Goal: Information Seeking & Learning: Learn about a topic

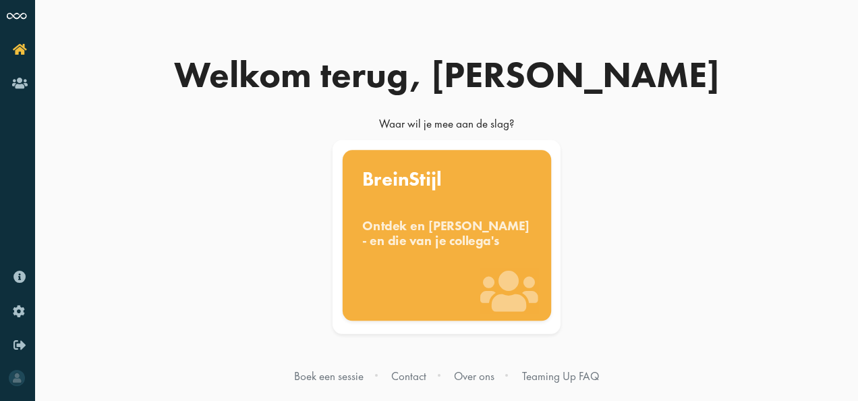
click at [444, 206] on div "BreinStijl Ontdek en [PERSON_NAME] - en die van je collega's" at bounding box center [446, 235] width 209 height 171
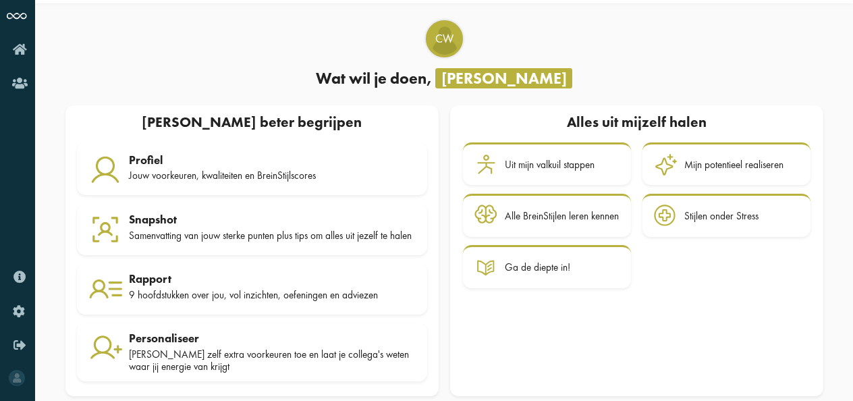
scroll to position [57, 0]
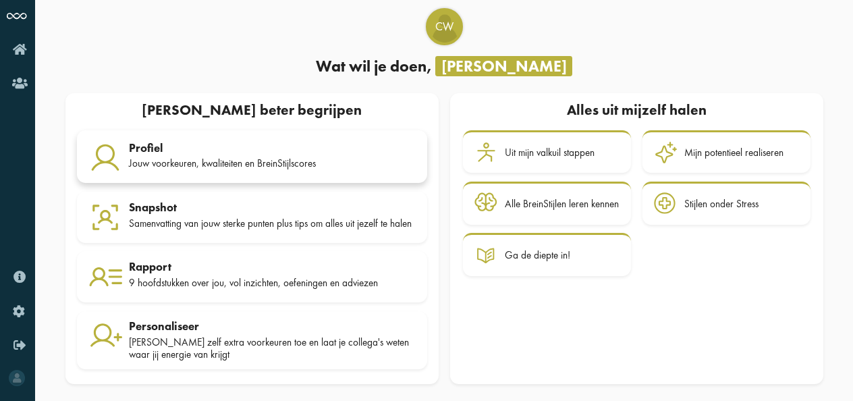
click at [182, 157] on div "Jouw voorkeuren, kwaliteiten en BreinStijlscores" at bounding box center [272, 163] width 287 height 12
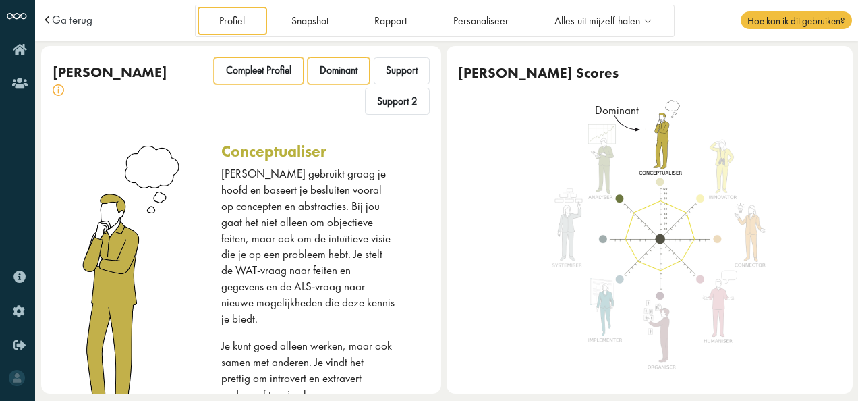
click at [260, 72] on span "Compleet Profiel" at bounding box center [258, 70] width 65 height 13
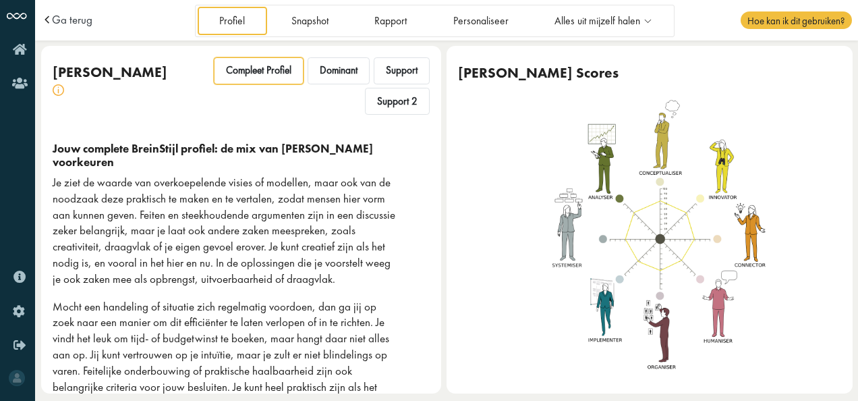
click at [308, 210] on p "Je ziet de waarde van overkoepelende visies of modellen, maar ook van de noodza…" at bounding box center [224, 231] width 343 height 113
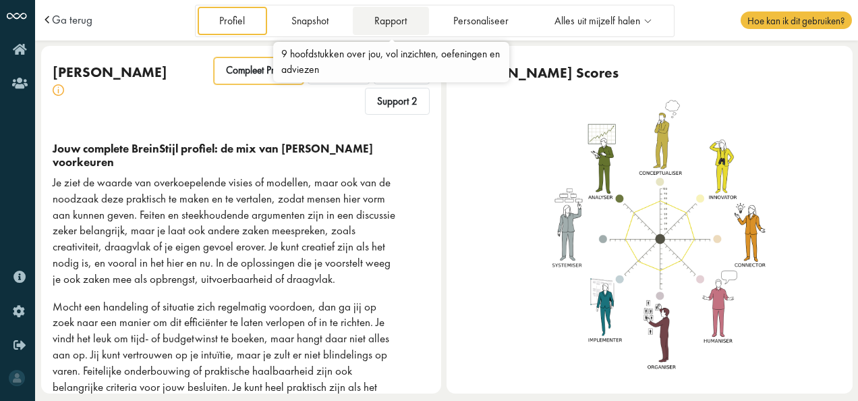
click at [391, 12] on link "Rapport" at bounding box center [391, 21] width 76 height 28
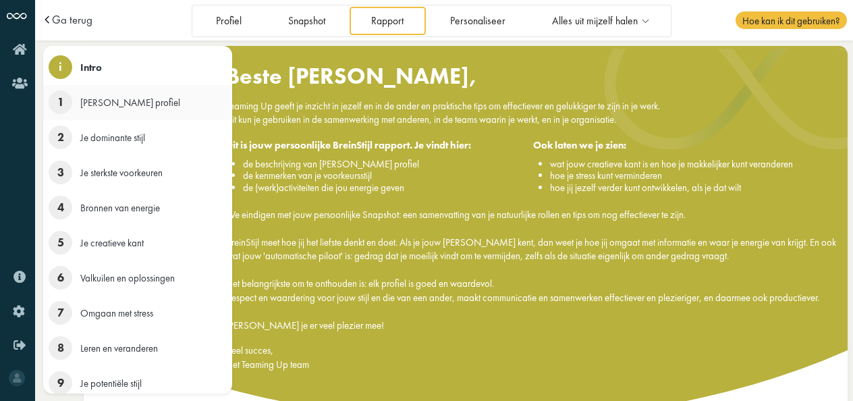
click at [51, 99] on span "1" at bounding box center [61, 102] width 24 height 24
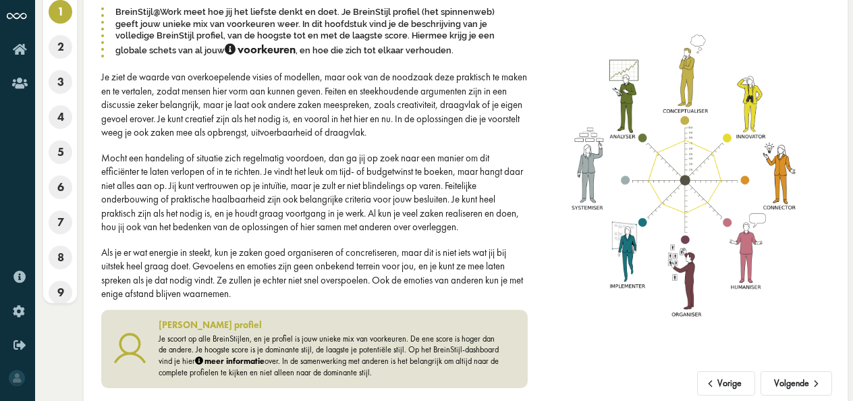
scroll to position [100, 0]
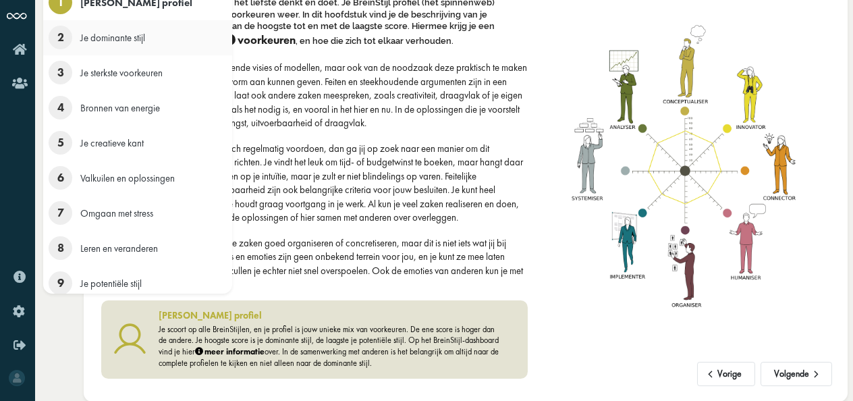
click at [67, 40] on span "2" at bounding box center [61, 38] width 24 height 24
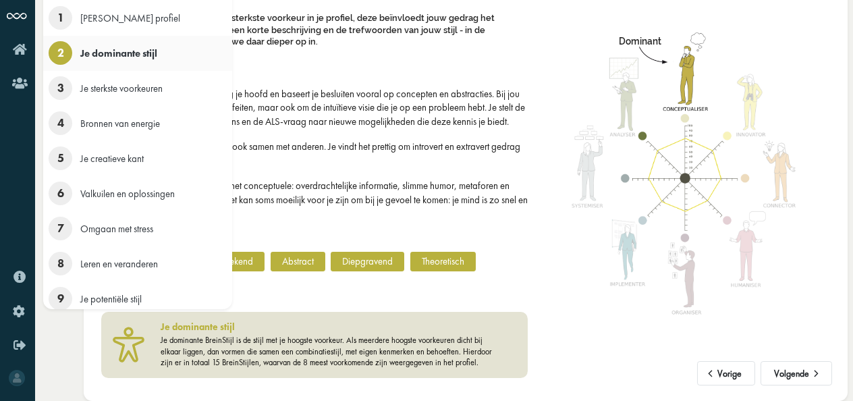
scroll to position [84, 0]
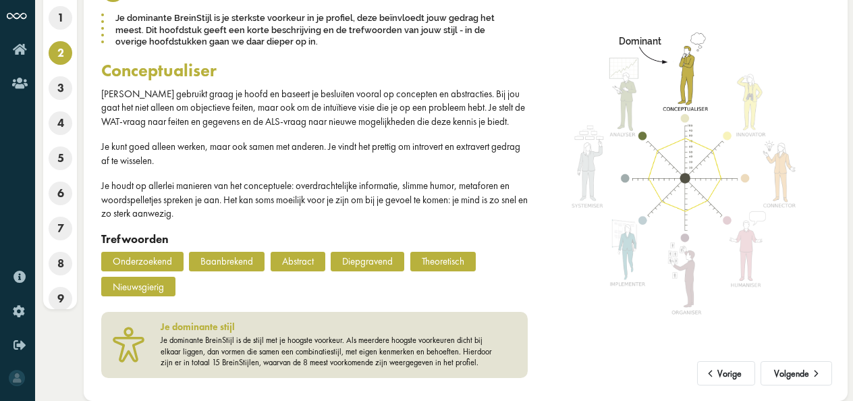
click at [405, 115] on p "Jij gebruikt graag je hoofd en baseert je besluiten vooral op concepten en abst…" at bounding box center [314, 107] width 427 height 41
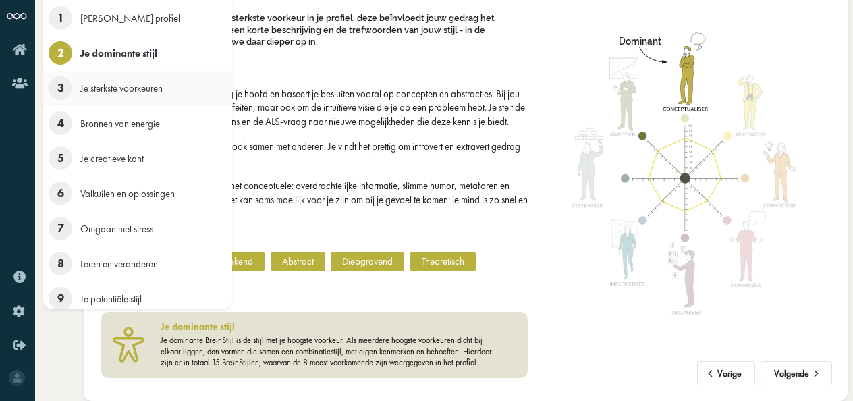
click at [63, 94] on span "3" at bounding box center [61, 88] width 24 height 24
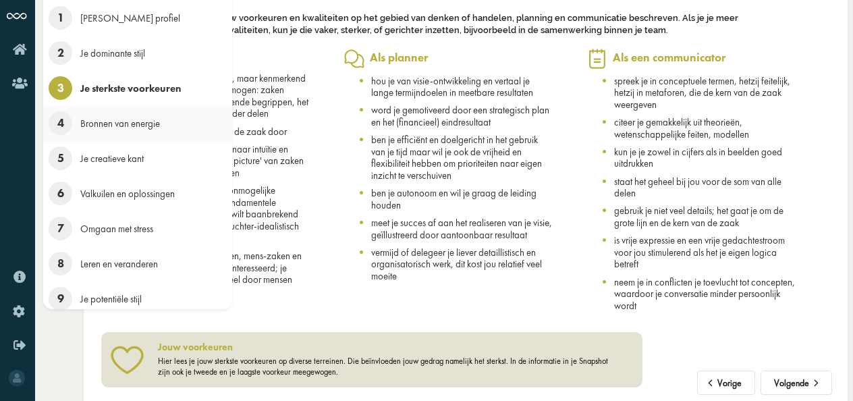
click at [57, 122] on span "4" at bounding box center [61, 123] width 24 height 24
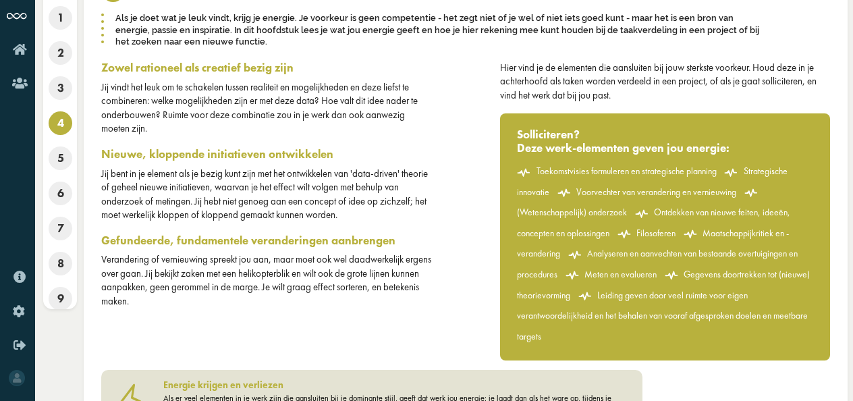
click at [404, 150] on h3 "Nieuwe, kloppende initiatieven ontwikkelen" at bounding box center [266, 153] width 330 height 13
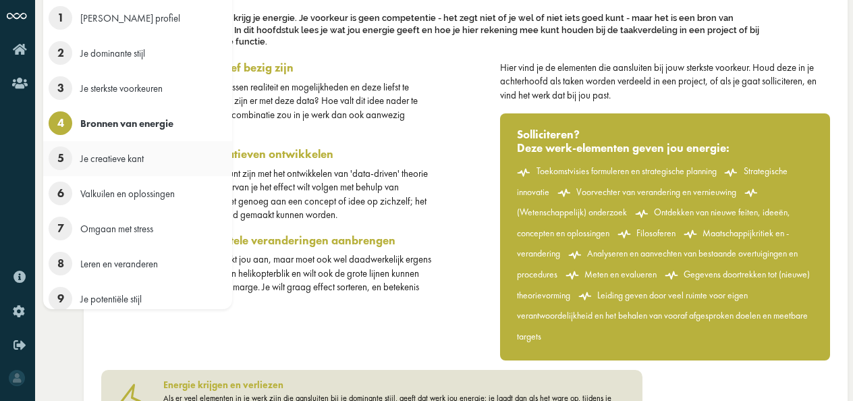
click at [61, 161] on span "5" at bounding box center [61, 158] width 24 height 24
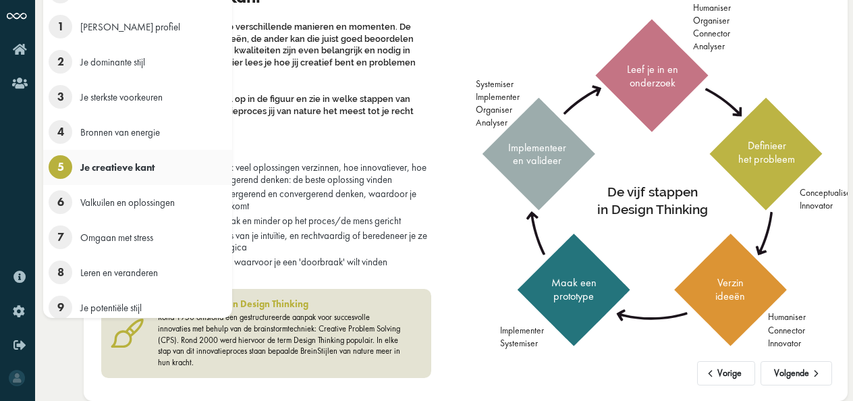
scroll to position [63, 0]
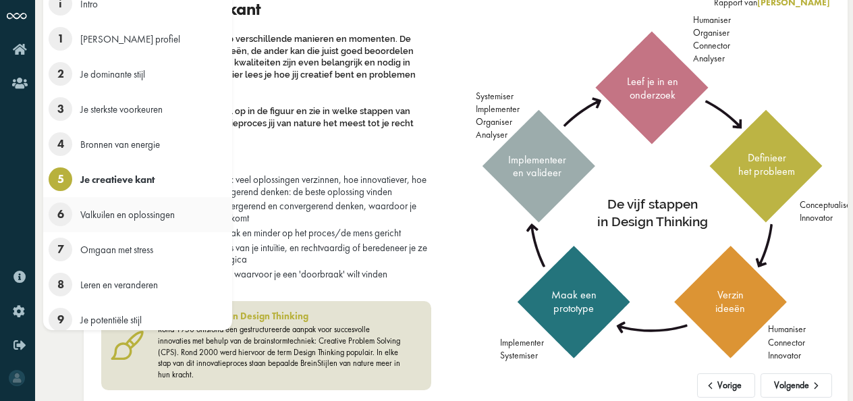
click at [62, 207] on span "6" at bounding box center [61, 214] width 24 height 24
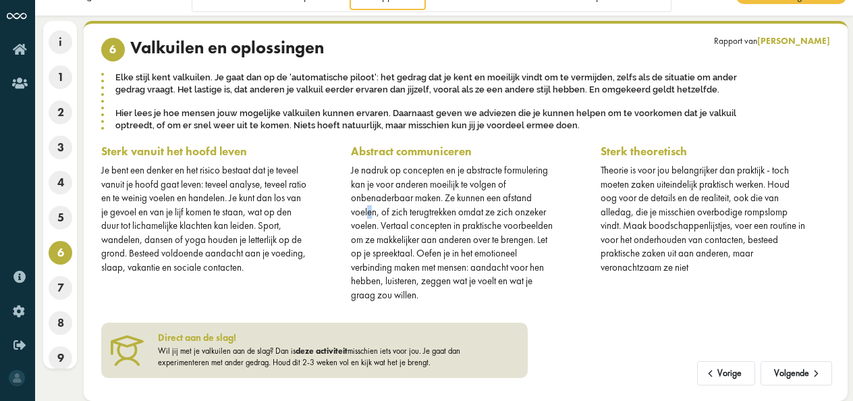
click at [370, 213] on div "Je nadruk op concepten en je abstracte formulering kan je voor anderen moeilijk…" at bounding box center [453, 232] width 205 height 138
drag, startPoint x: 370, startPoint y: 213, endPoint x: 332, endPoint y: 194, distance: 42.9
click at [332, 194] on div "Sterk vanuit het hoofd leven Je bent een denker en het risico bestaat dat je te…" at bounding box center [216, 223] width 250 height 158
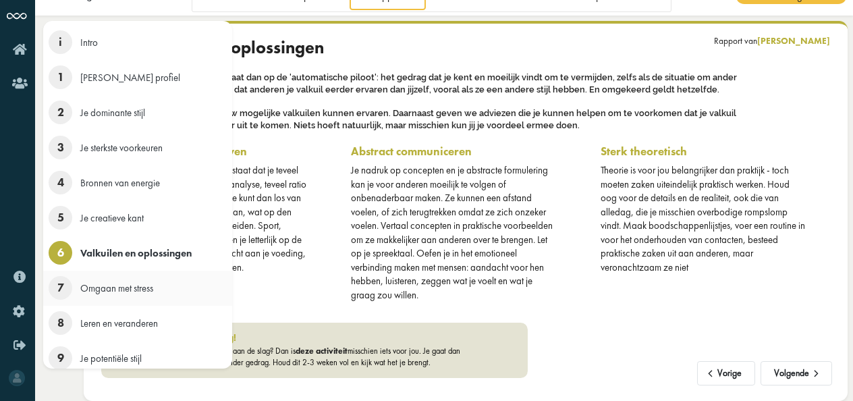
click at [59, 291] on span "7" at bounding box center [61, 288] width 24 height 24
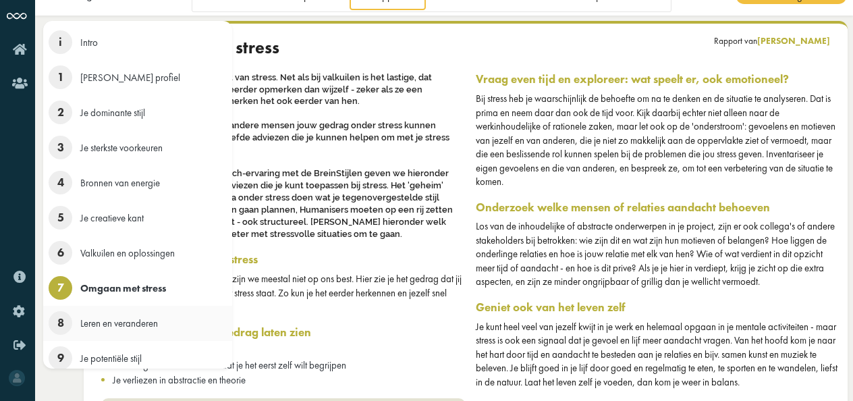
click at [61, 321] on span "8" at bounding box center [61, 323] width 24 height 24
